Goal: Check status: Check status

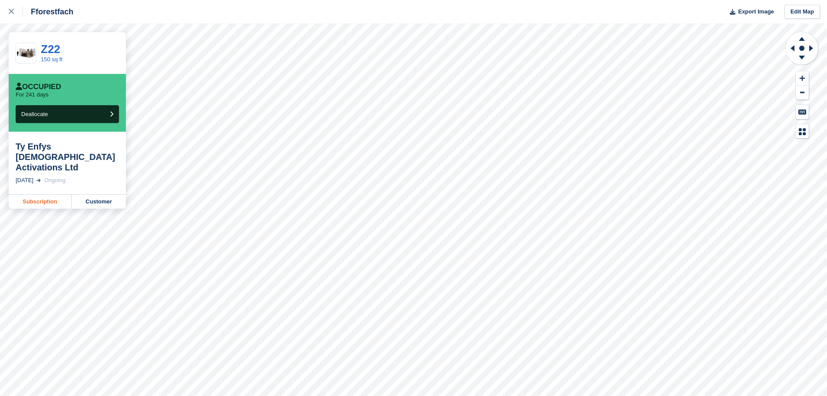
click at [32, 195] on link "Subscription" at bounding box center [40, 202] width 63 height 14
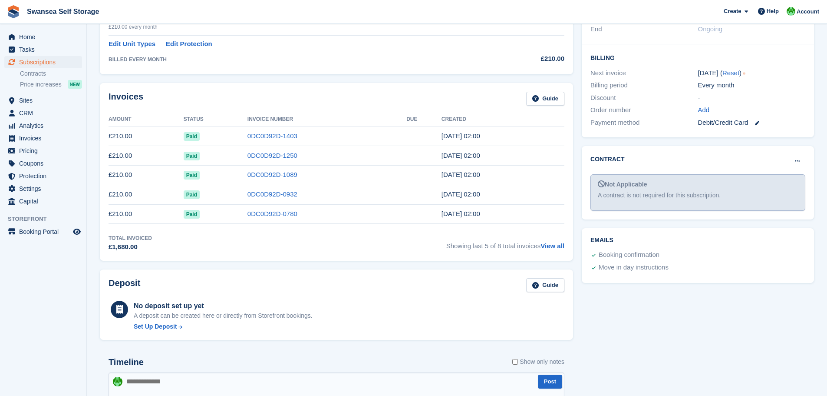
scroll to position [217, 0]
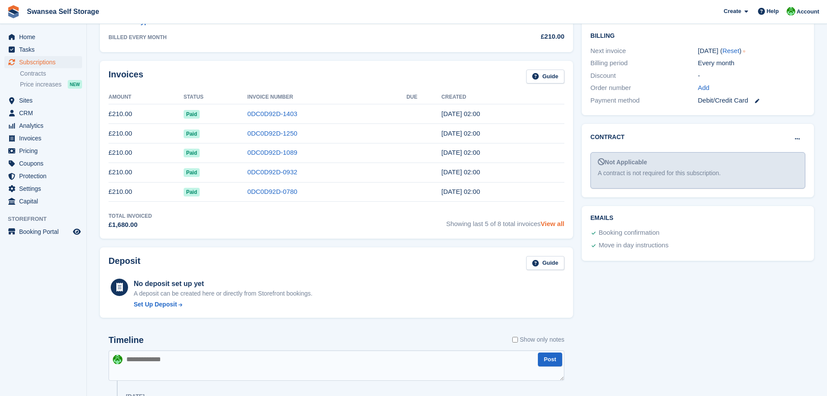
click at [556, 225] on link "View all" at bounding box center [553, 223] width 24 height 7
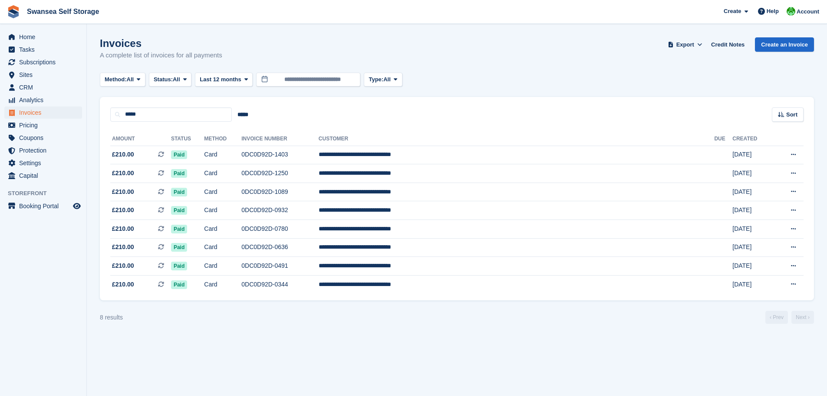
drag, startPoint x: 269, startPoint y: 277, endPoint x: 352, endPoint y: 332, distance: 99.4
click at [242, 277] on td "Card" at bounding box center [222, 284] width 37 height 18
